Goal: Information Seeking & Learning: Learn about a topic

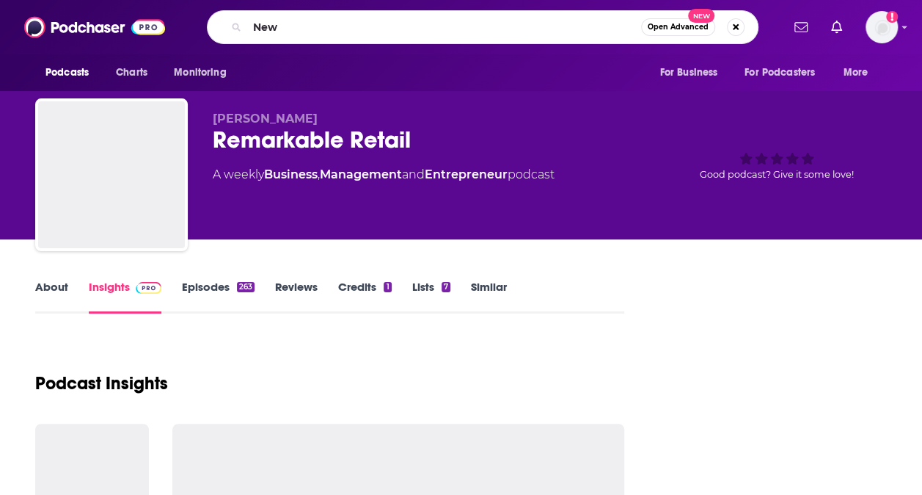
type input "News"
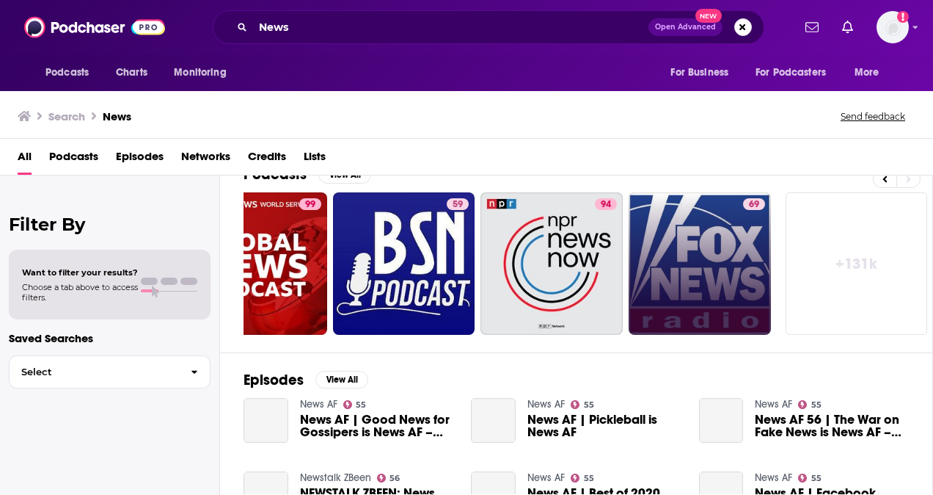
scroll to position [125, 0]
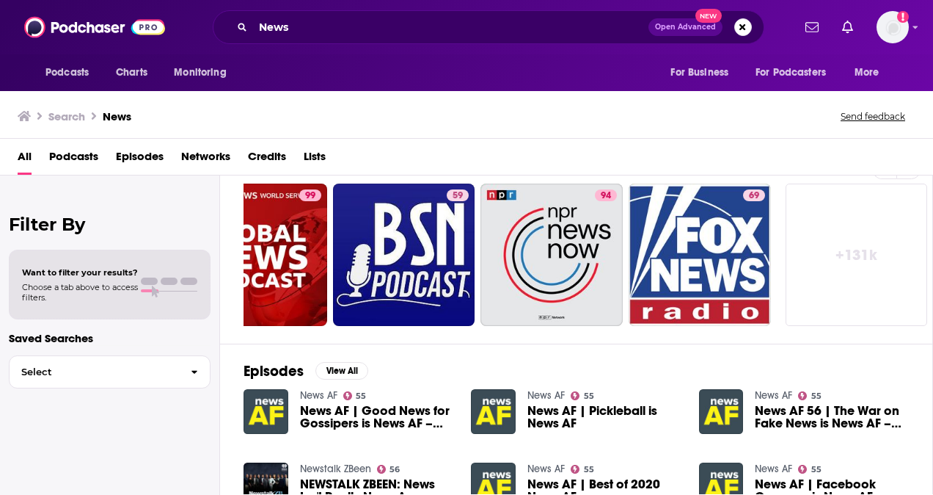
click at [830, 274] on link "+ 131k" at bounding box center [857, 254] width 142 height 142
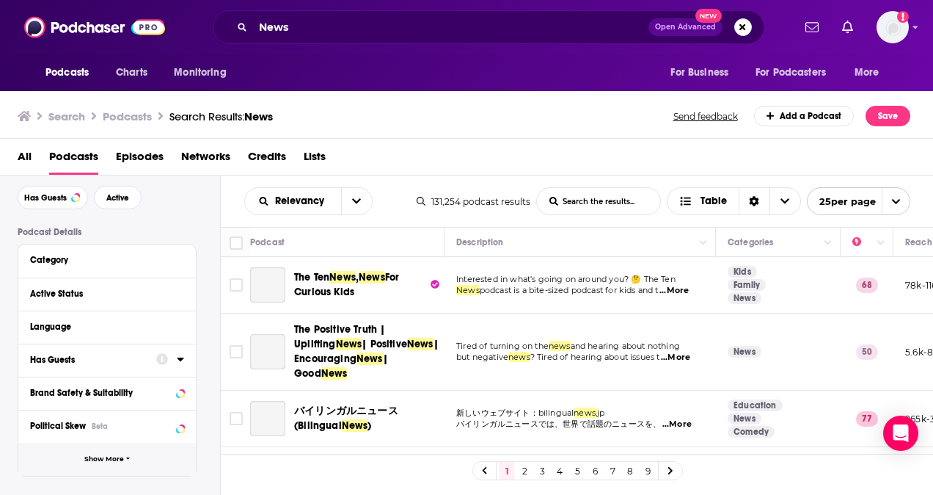
scroll to position [105, 0]
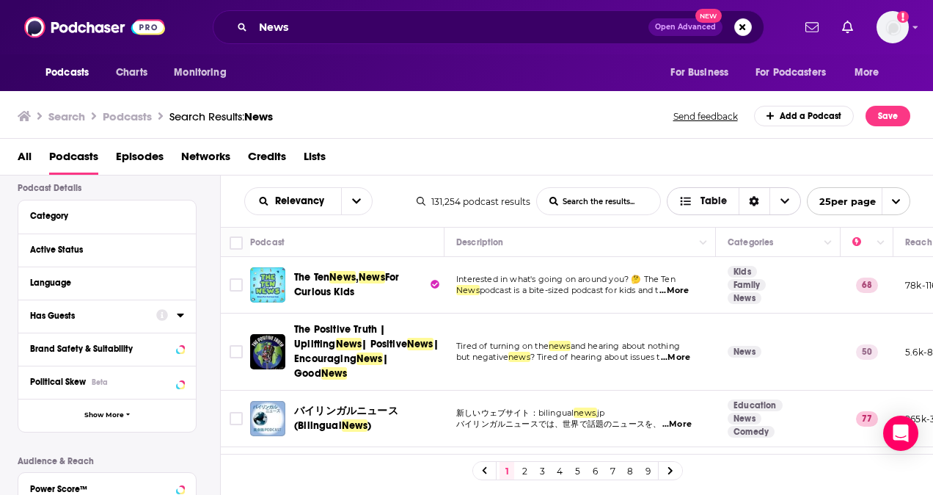
click at [787, 203] on icon "Choose View" at bounding box center [785, 201] width 9 height 10
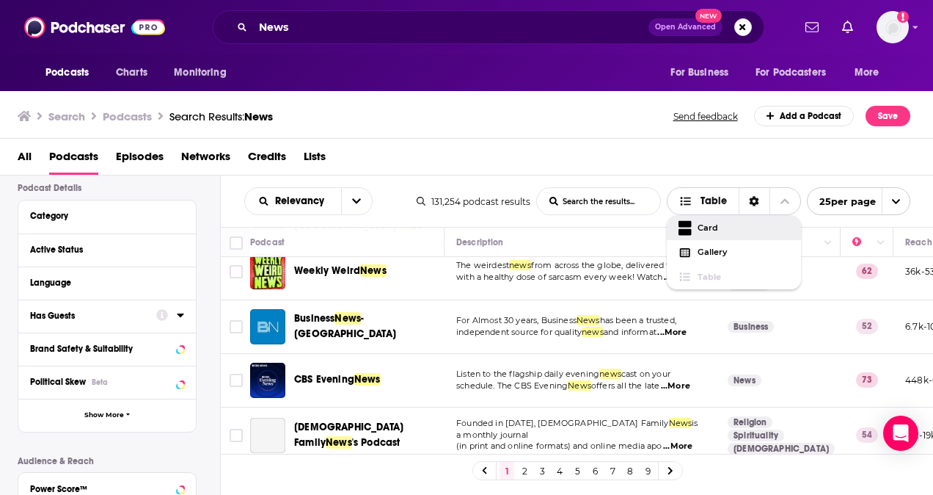
scroll to position [1196, 0]
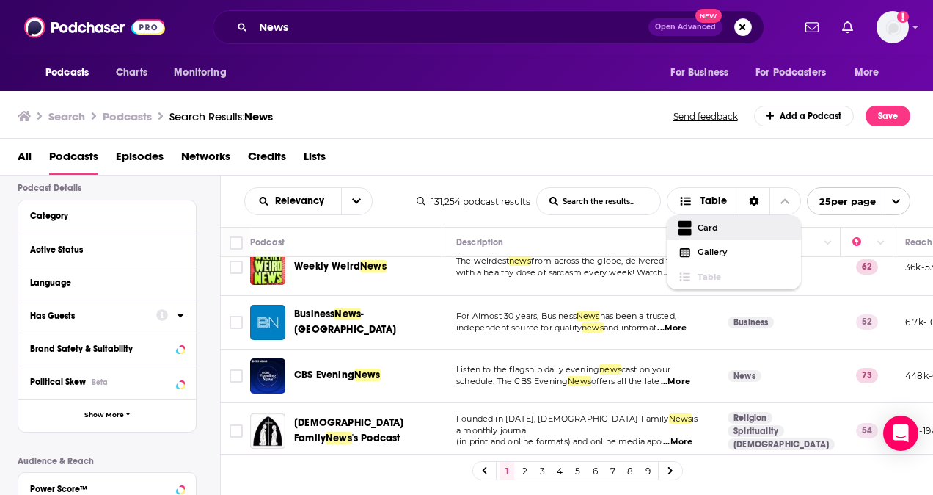
click at [525, 476] on link "2" at bounding box center [524, 471] width 15 height 18
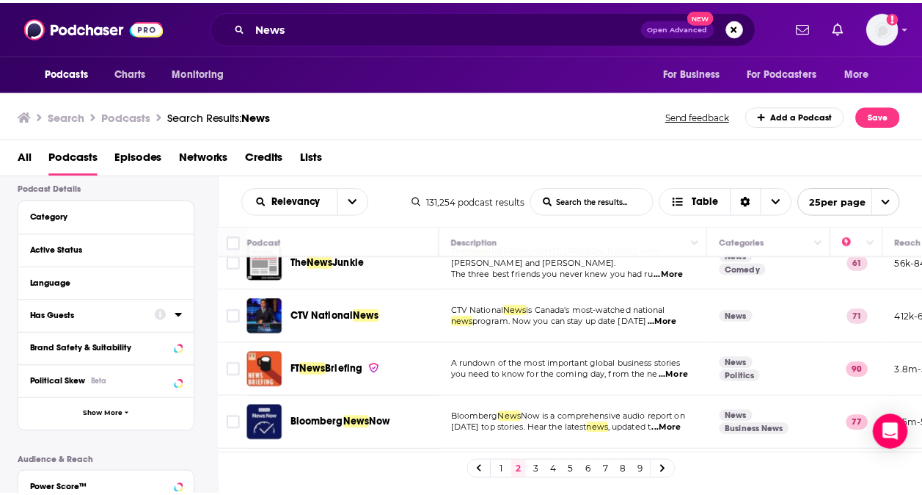
scroll to position [349, 0]
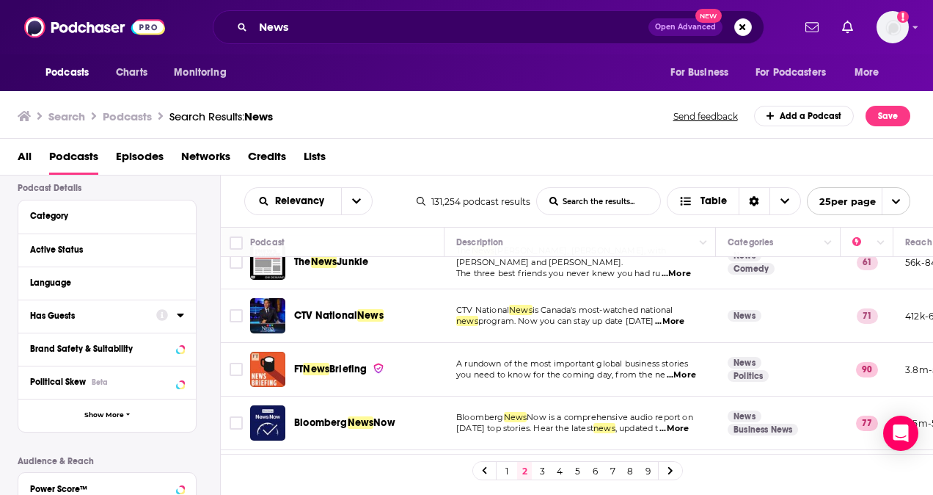
click at [333, 311] on div "Podcasts Charts Monitoring News Open Advanced New For Business For Podcasters M…" at bounding box center [466, 247] width 933 height 495
click at [374, 309] on span "News" at bounding box center [370, 315] width 26 height 12
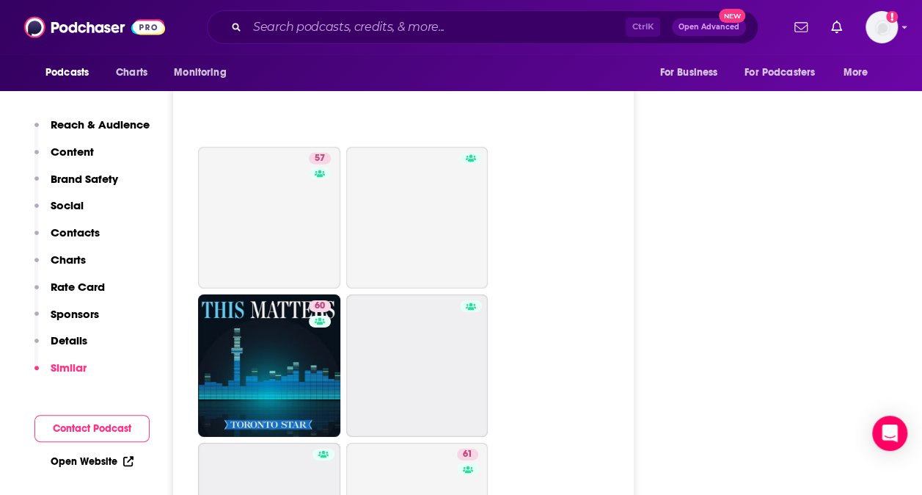
scroll to position [5168, 0]
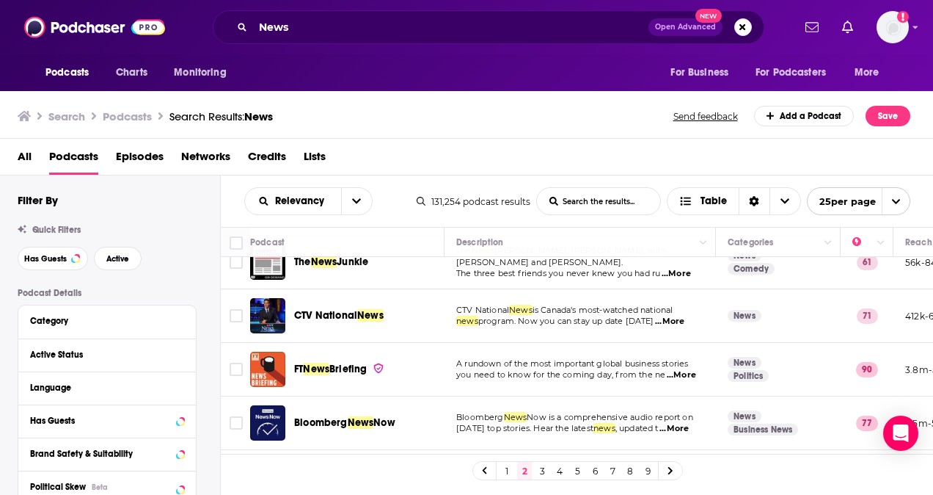
scroll to position [349, 0]
click at [678, 320] on span "...More" at bounding box center [669, 321] width 29 height 12
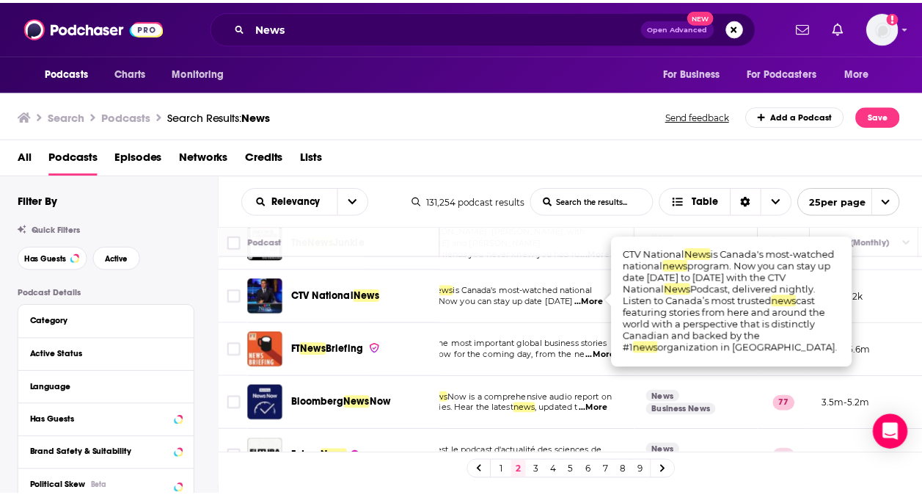
scroll to position [368, 73]
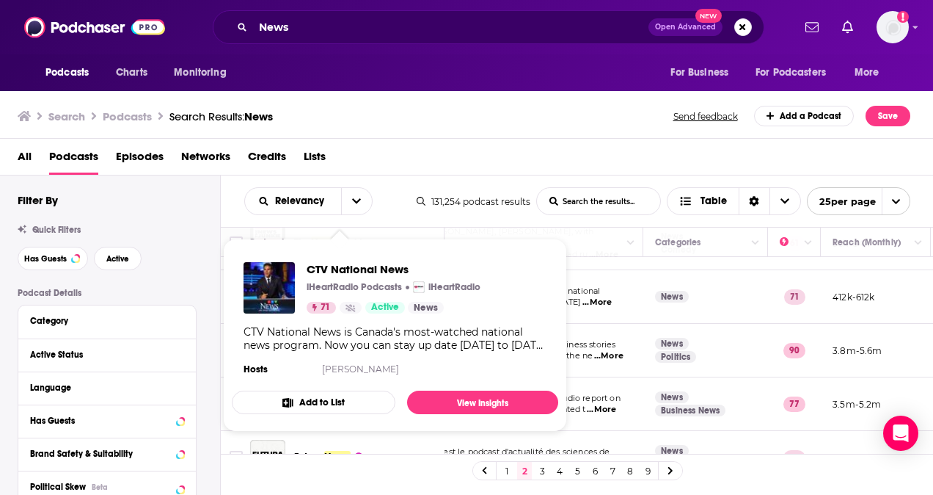
click at [371, 291] on p "iHeartRadio Podcasts" at bounding box center [354, 287] width 95 height 12
click at [347, 432] on span "CTV National News iHeartRadio Podcasts iHeartRadio 71 Active News CTV National …" at bounding box center [395, 335] width 344 height 211
click at [487, 159] on div "All Podcasts Episodes Networks Credits Lists" at bounding box center [470, 160] width 905 height 30
click at [299, 291] on div "CTV National News iHeartRadio Podcasts iHeartRadio 71 Active News" at bounding box center [362, 287] width 237 height 51
click at [332, 269] on span "CTV National News" at bounding box center [394, 269] width 174 height 14
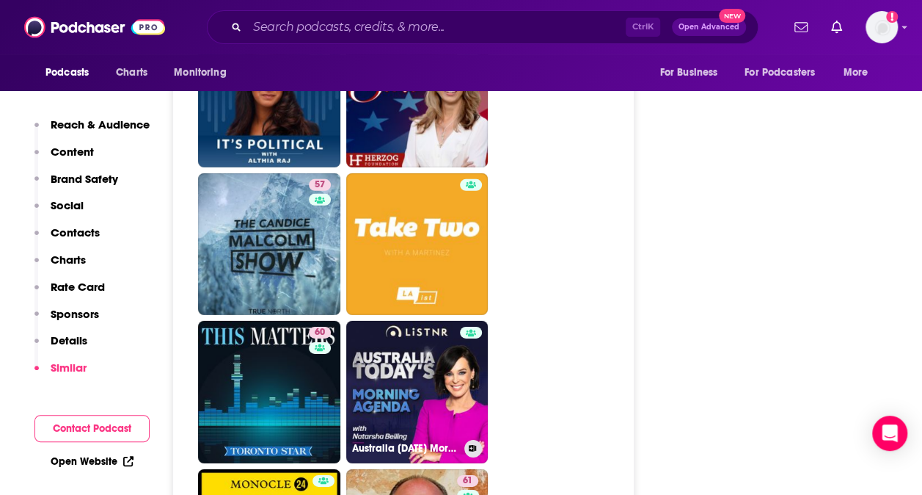
scroll to position [4894, 0]
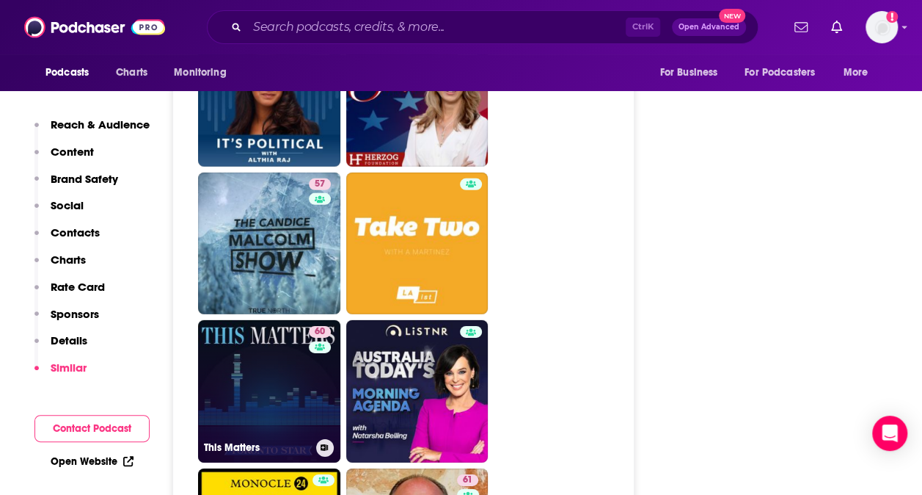
click at [286, 320] on link "60 This Matters" at bounding box center [269, 391] width 142 height 142
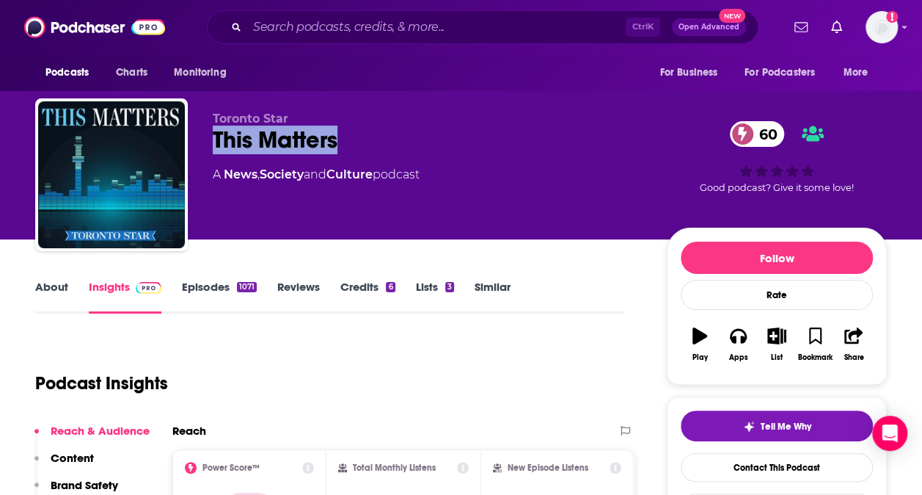
drag, startPoint x: 349, startPoint y: 144, endPoint x: 214, endPoint y: 140, distance: 135.8
click at [214, 140] on div "This Matters 60" at bounding box center [428, 139] width 431 height 29
copy h2 "This Matters"
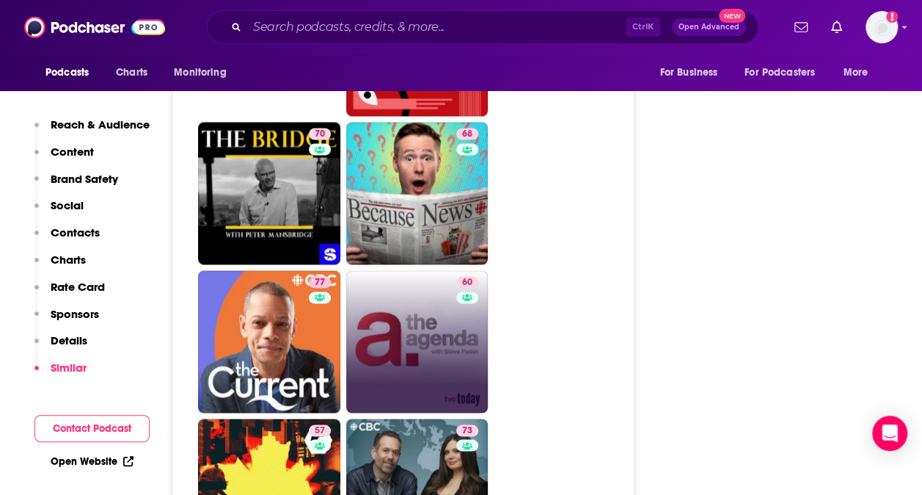
scroll to position [3991, 0]
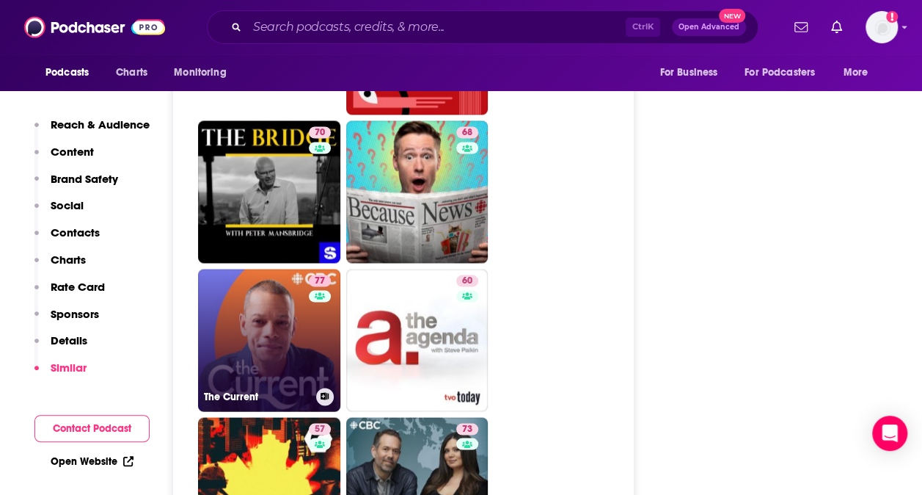
click at [279, 280] on link "77 The Current" at bounding box center [269, 340] width 142 height 142
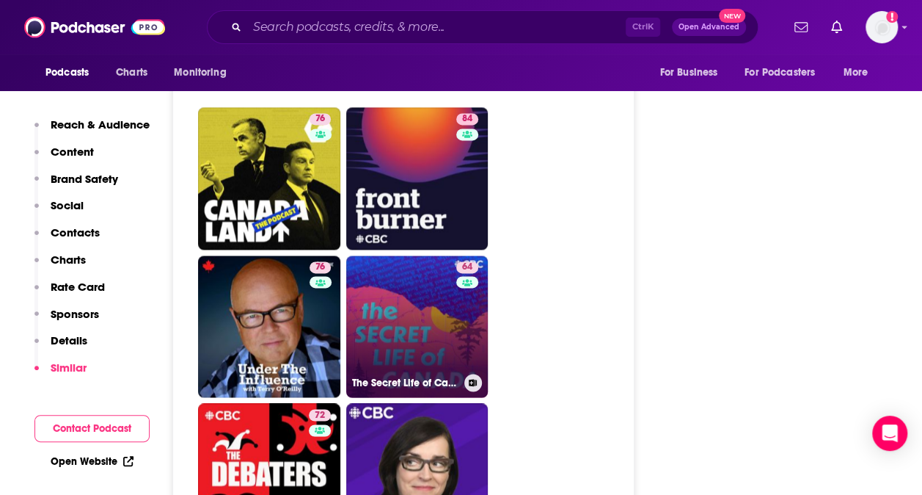
scroll to position [3727, 0]
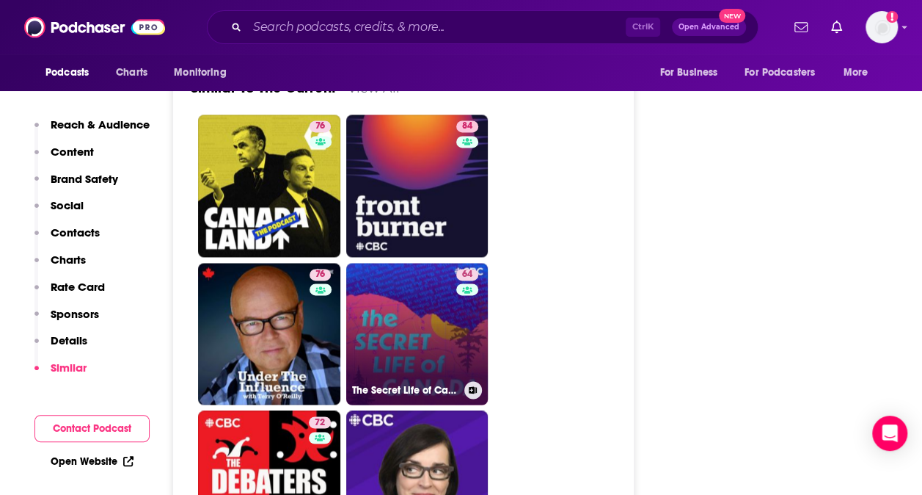
click at [410, 263] on link "64 The Secret Life of Canada" at bounding box center [417, 334] width 142 height 142
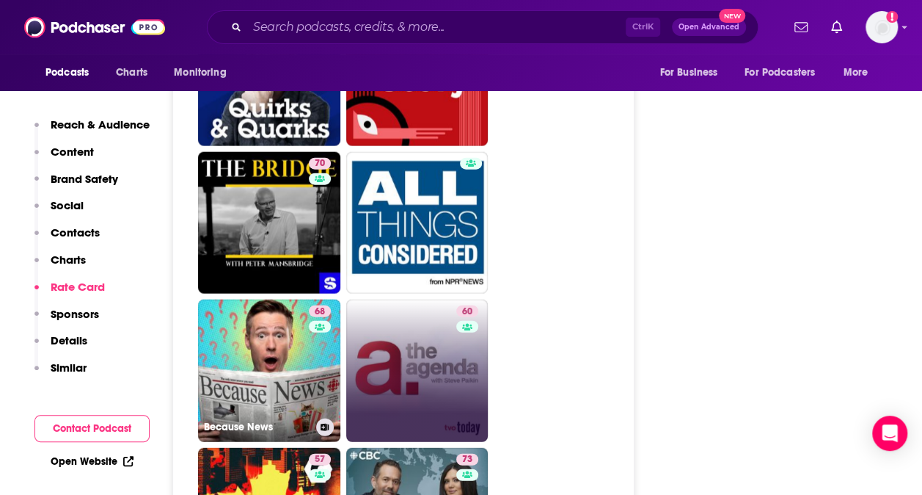
scroll to position [4430, 0]
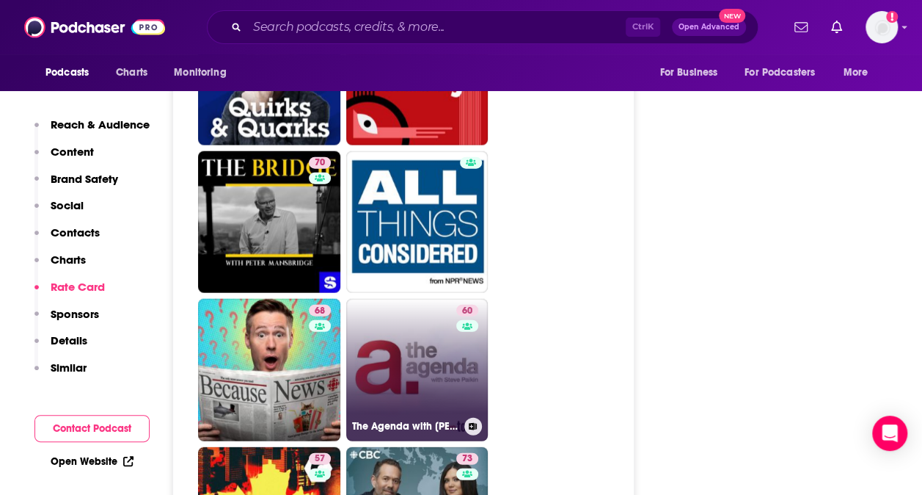
click at [409, 299] on link "60 The Agenda with [PERSON_NAME] (Audio)" at bounding box center [417, 370] width 142 height 142
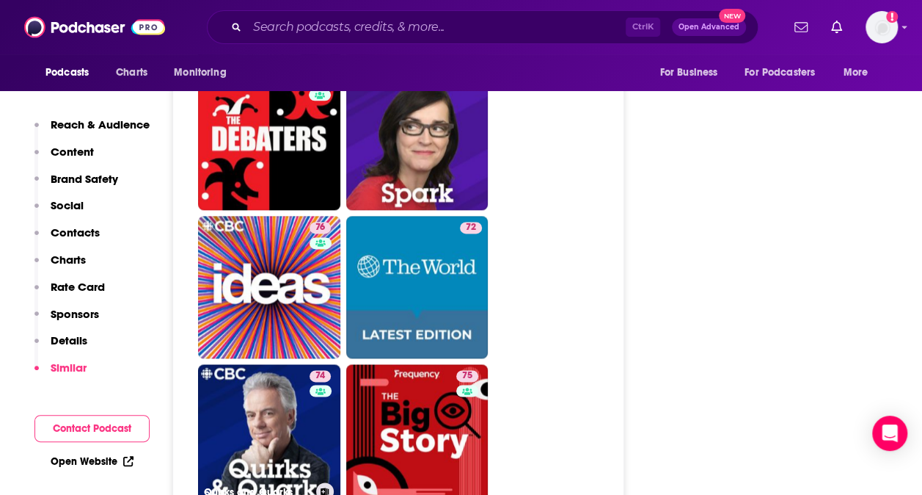
scroll to position [3646, 0]
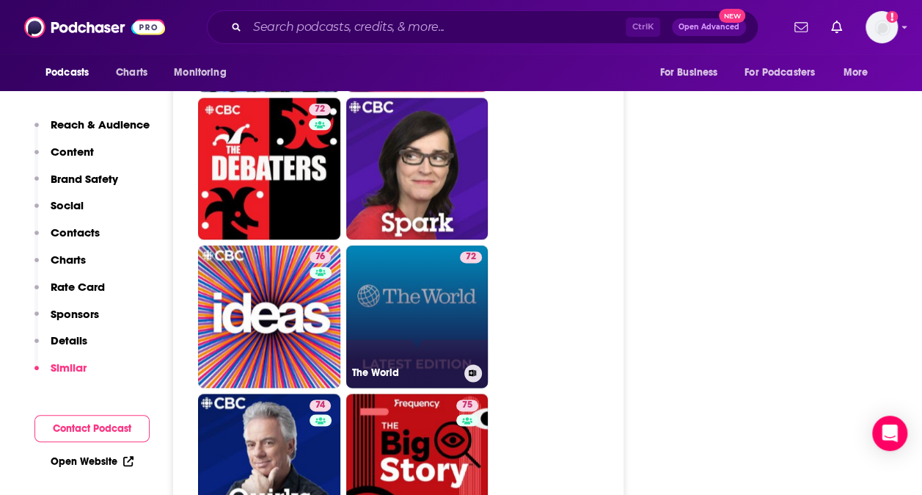
click at [424, 245] on link "72 The World" at bounding box center [417, 316] width 142 height 142
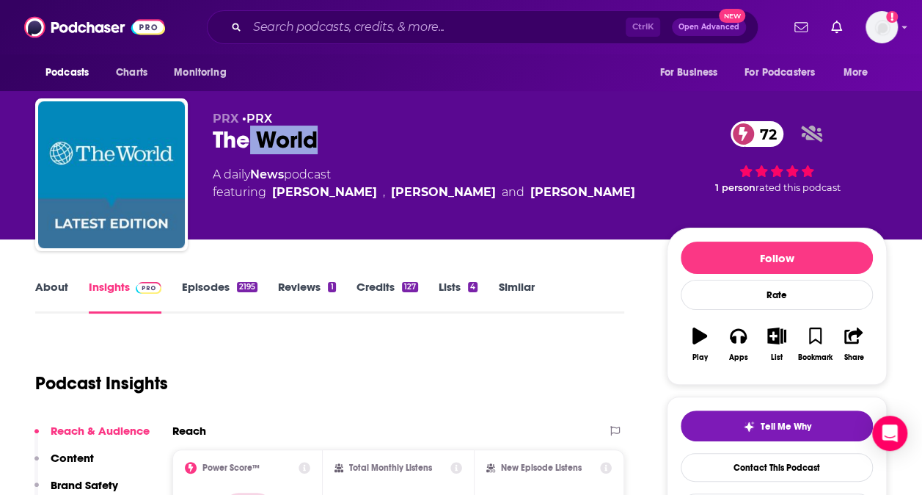
drag, startPoint x: 326, startPoint y: 142, endPoint x: 245, endPoint y: 139, distance: 80.8
click at [245, 139] on div "The World 72" at bounding box center [428, 139] width 431 height 29
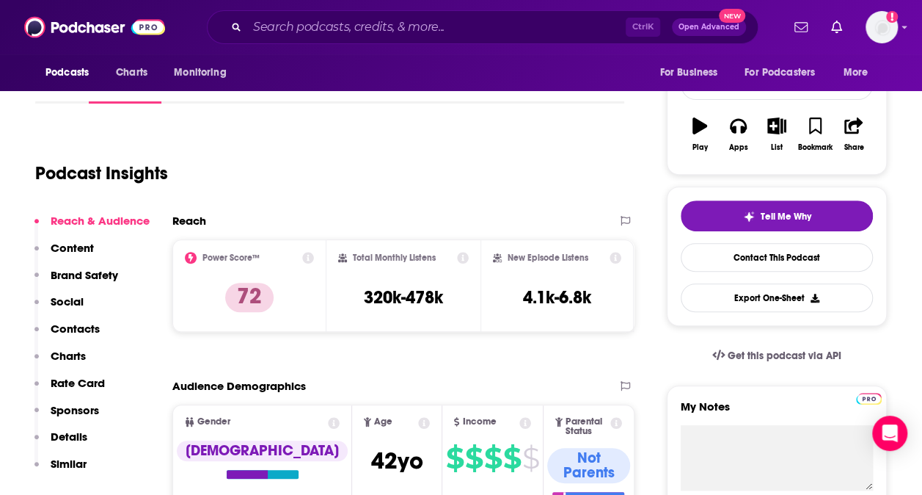
scroll to position [572, 0]
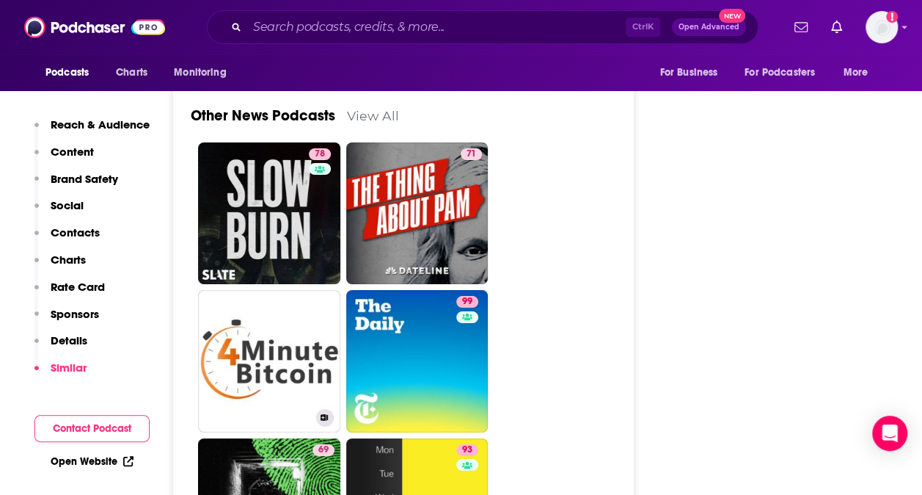
scroll to position [5369, 0]
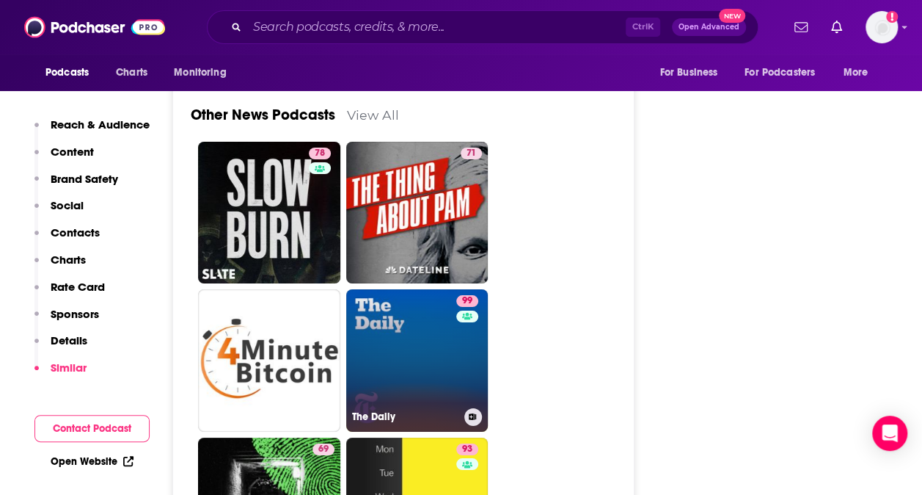
click at [388, 290] on link "99 The Daily" at bounding box center [417, 360] width 142 height 142
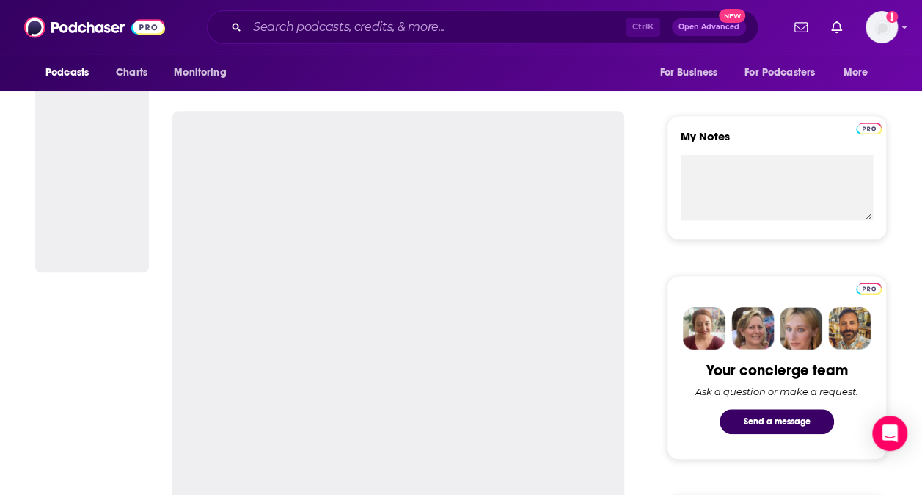
scroll to position [509, 0]
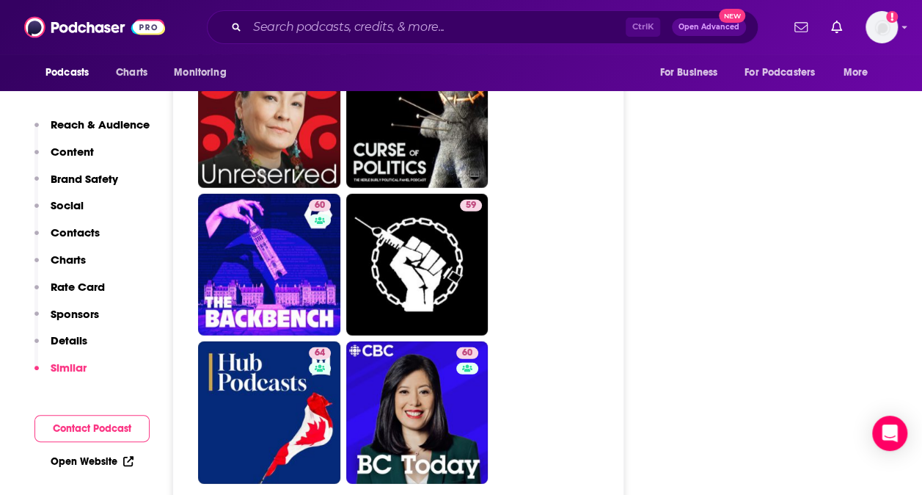
scroll to position [4769, 0]
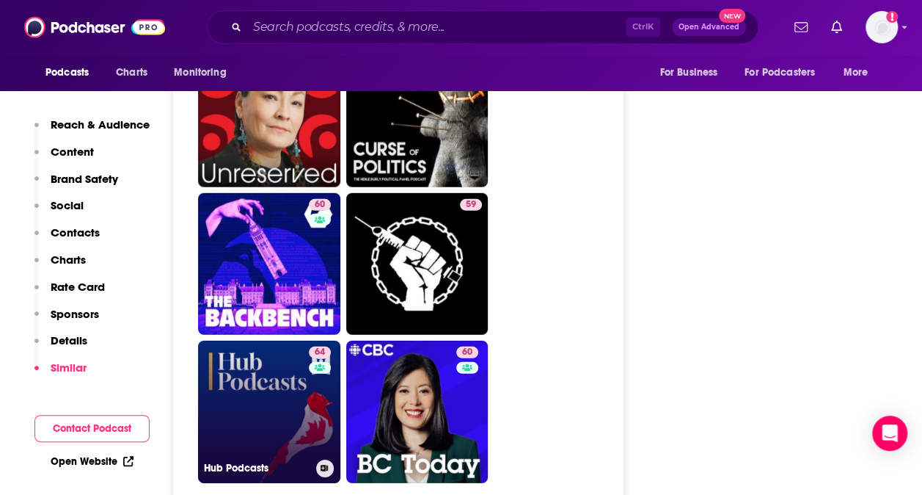
click at [292, 348] on link "64 Hub Podcasts" at bounding box center [269, 411] width 142 height 142
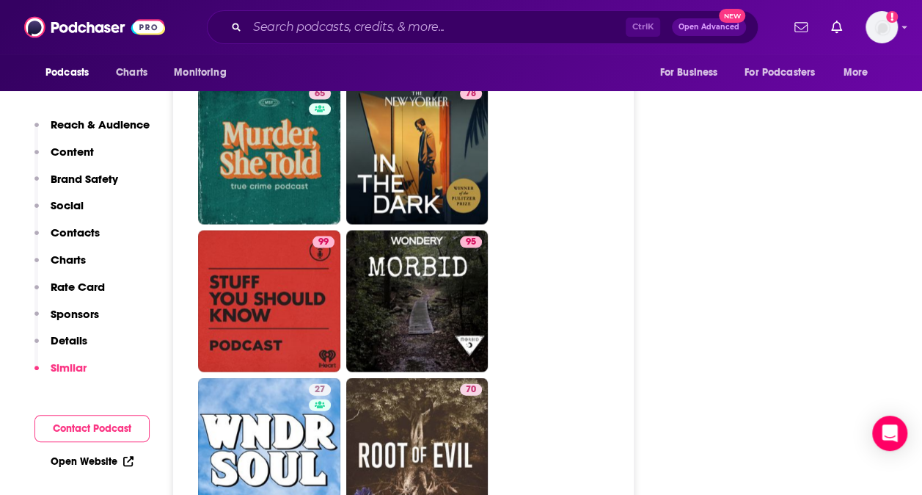
scroll to position [6946, 0]
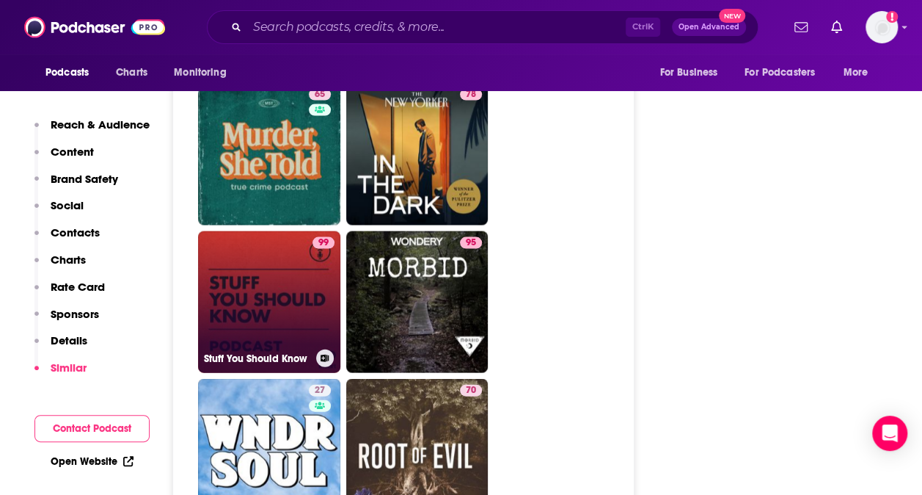
click at [279, 231] on link "99 Stuff You Should Know" at bounding box center [269, 302] width 142 height 142
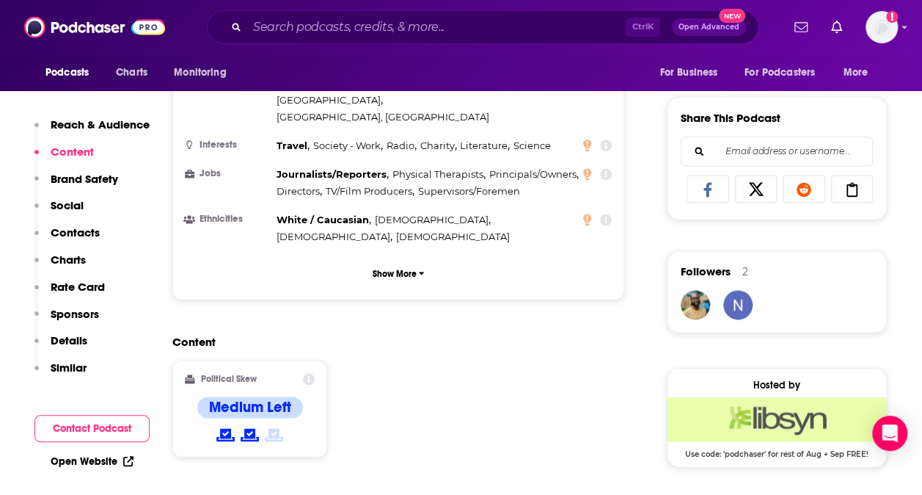
scroll to position [950, 0]
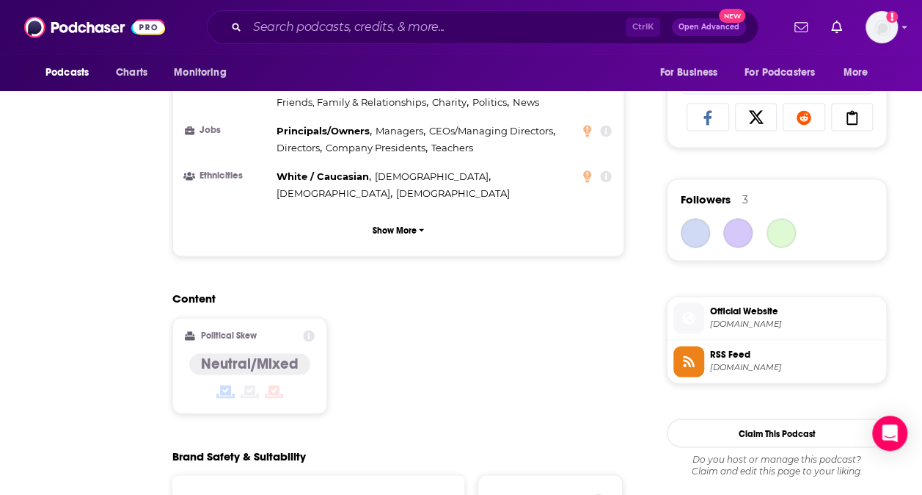
type input "[URL][DOMAIN_NAME]"
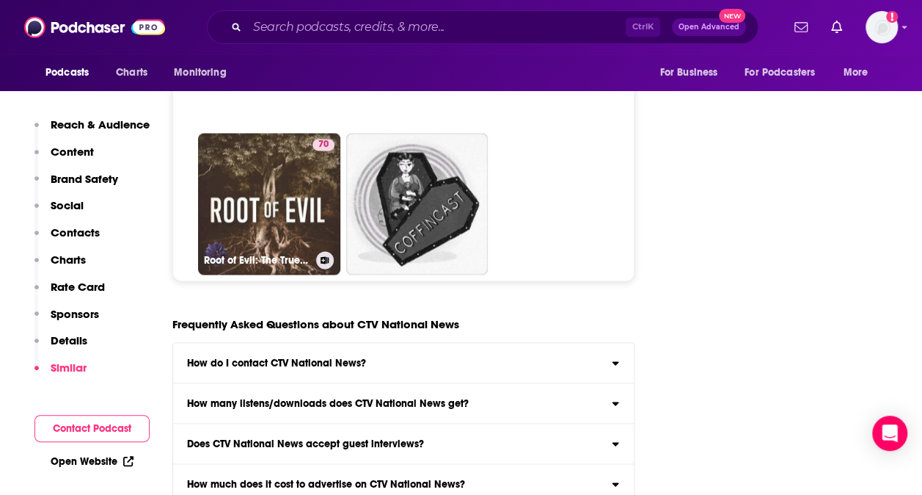
scroll to position [6619, 0]
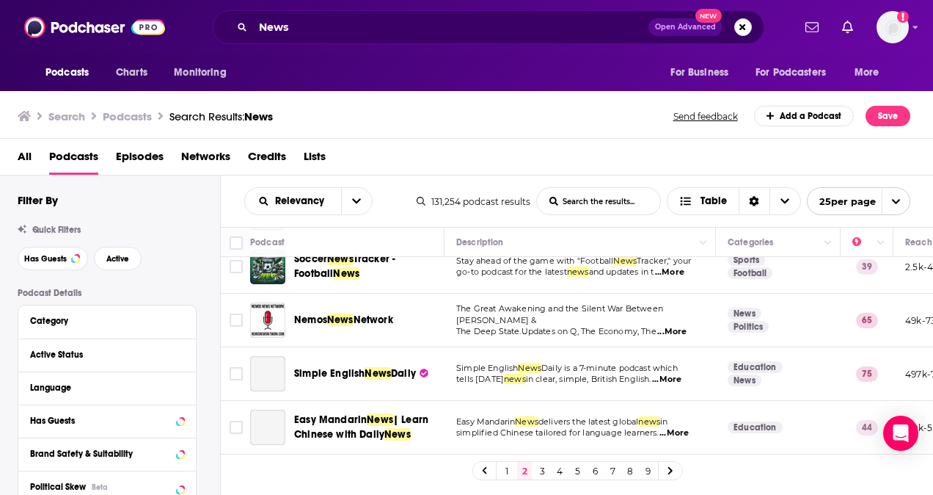
scroll to position [1158, 0]
click at [543, 465] on link "3" at bounding box center [542, 471] width 15 height 18
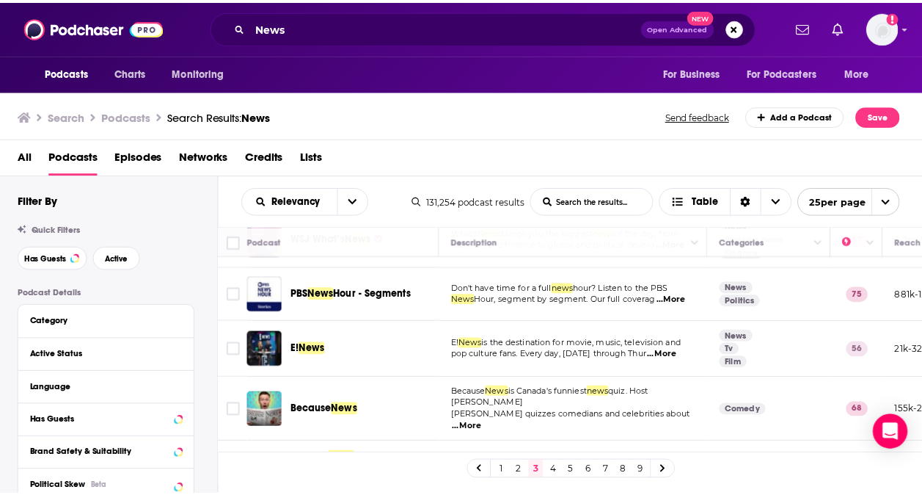
scroll to position [1065, 0]
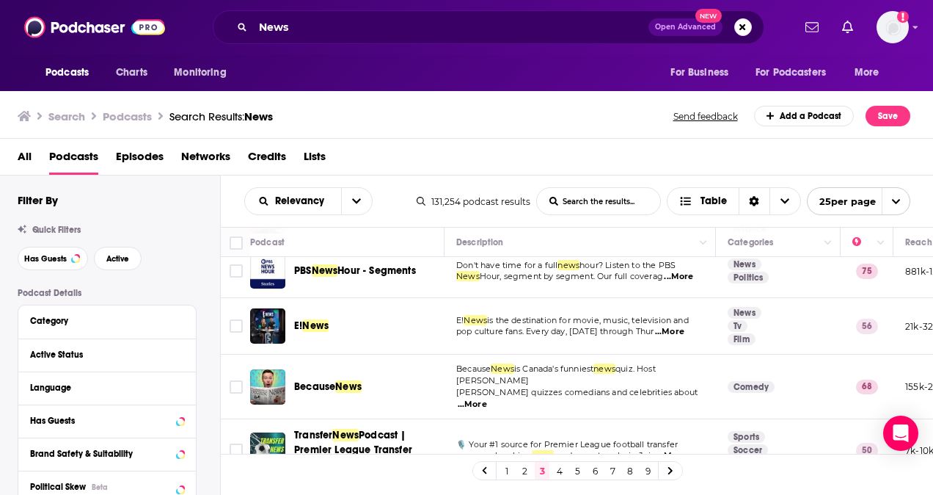
click at [318, 319] on span "News" at bounding box center [315, 325] width 26 height 12
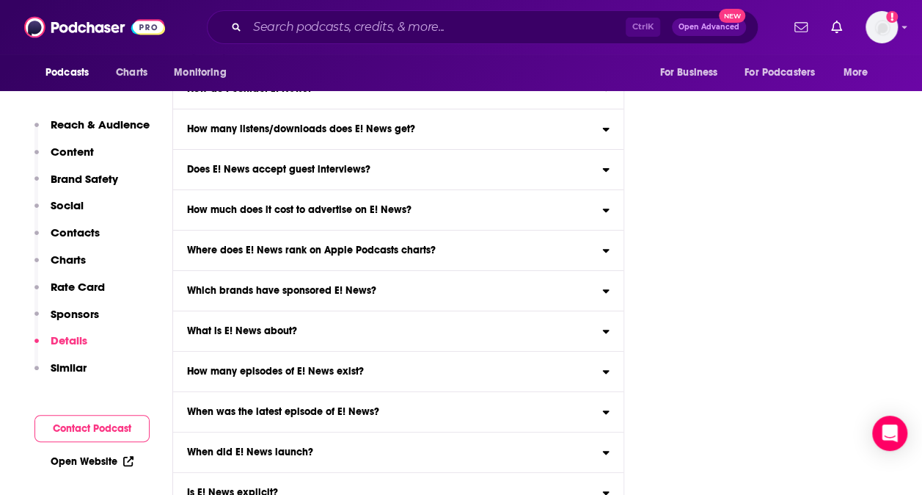
scroll to position [3130, 0]
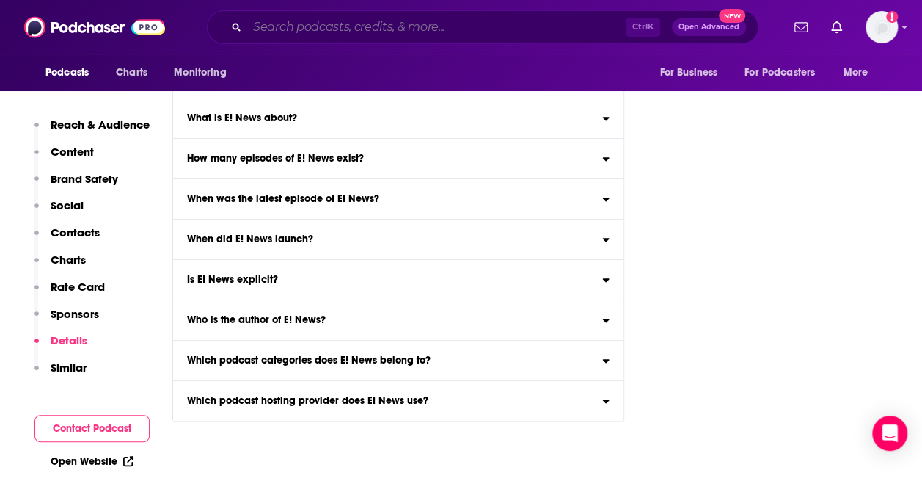
click at [346, 24] on input "Search podcasts, credits, & more..." at bounding box center [436, 26] width 379 height 23
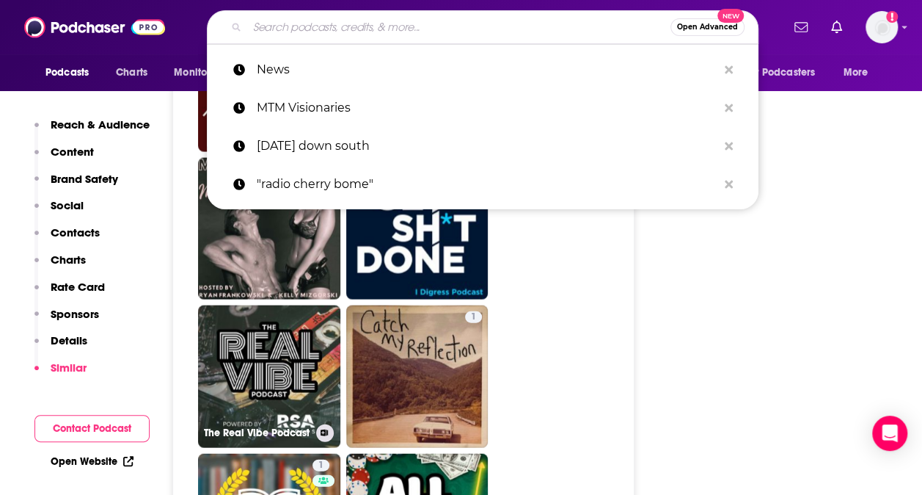
scroll to position [4276, 0]
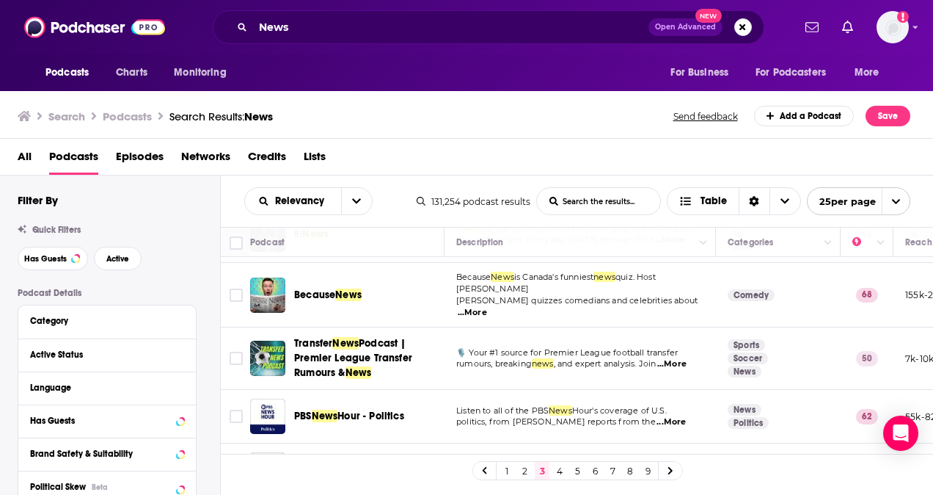
scroll to position [1181, 0]
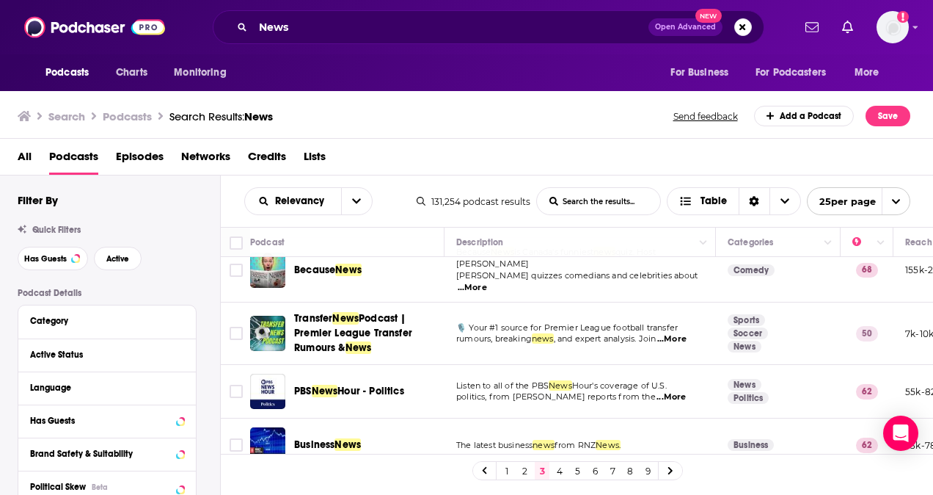
click at [559, 473] on link "4" at bounding box center [560, 471] width 15 height 18
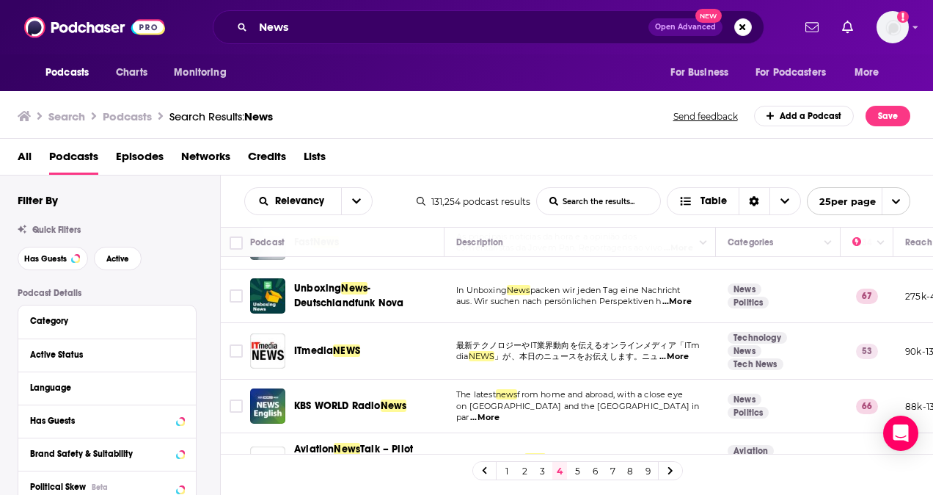
scroll to position [1179, 0]
